Goal: Use online tool/utility: Utilize a website feature to perform a specific function

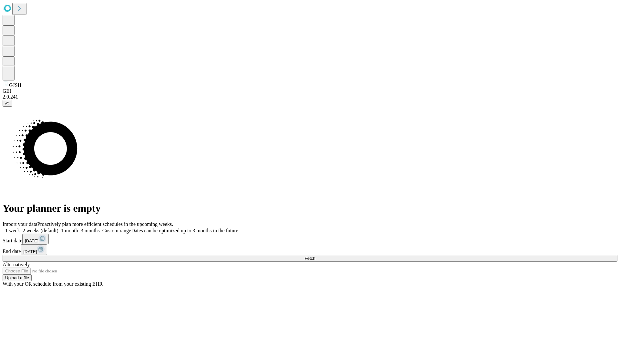
click at [315, 256] on span "Fetch" at bounding box center [309, 258] width 11 height 5
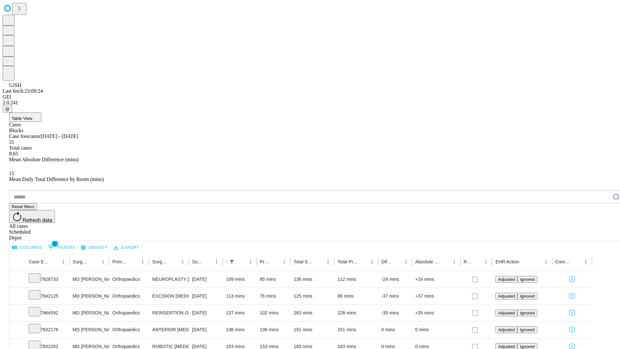
click at [32, 116] on span "Table View" at bounding box center [22, 118] width 21 height 5
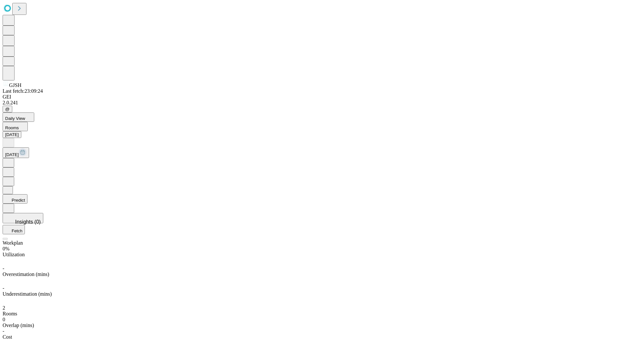
click at [27, 194] on button "Predict" at bounding box center [15, 198] width 25 height 9
